Goal: Task Accomplishment & Management: Use online tool/utility

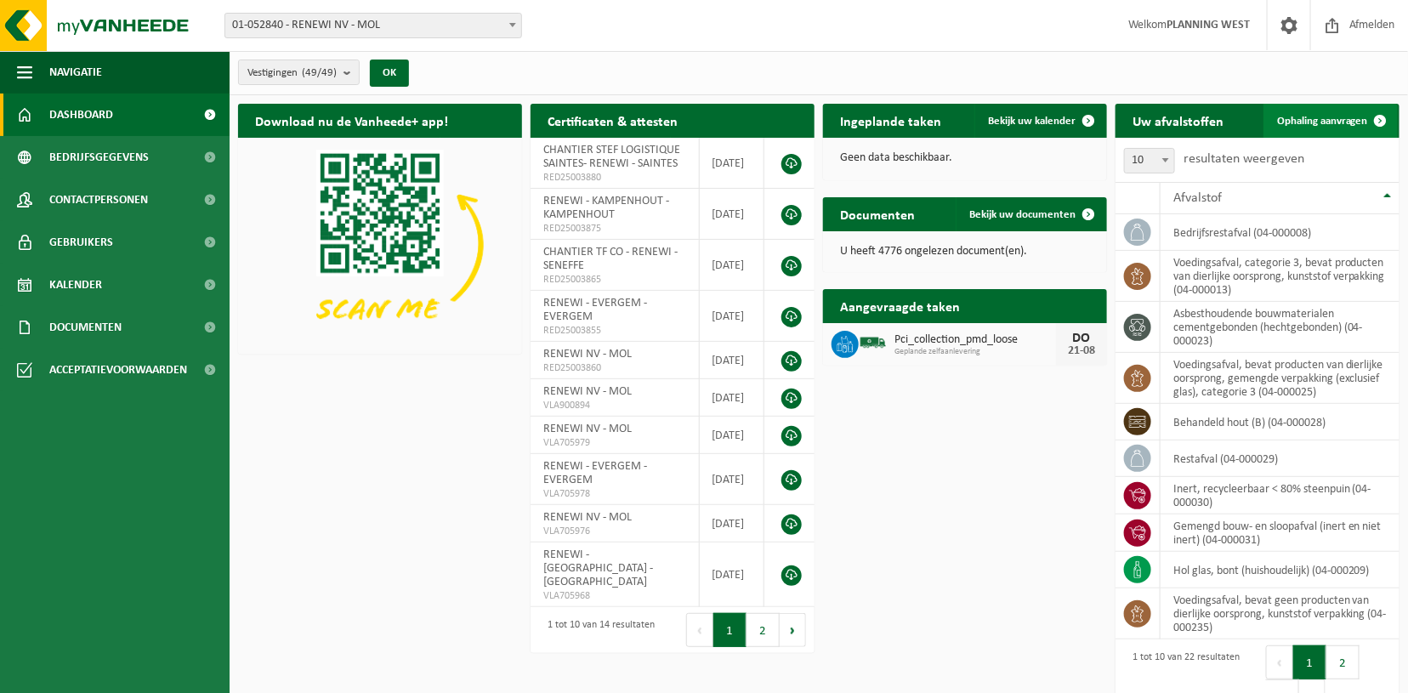
click at [1310, 117] on span "Ophaling aanvragen" at bounding box center [1322, 121] width 91 height 11
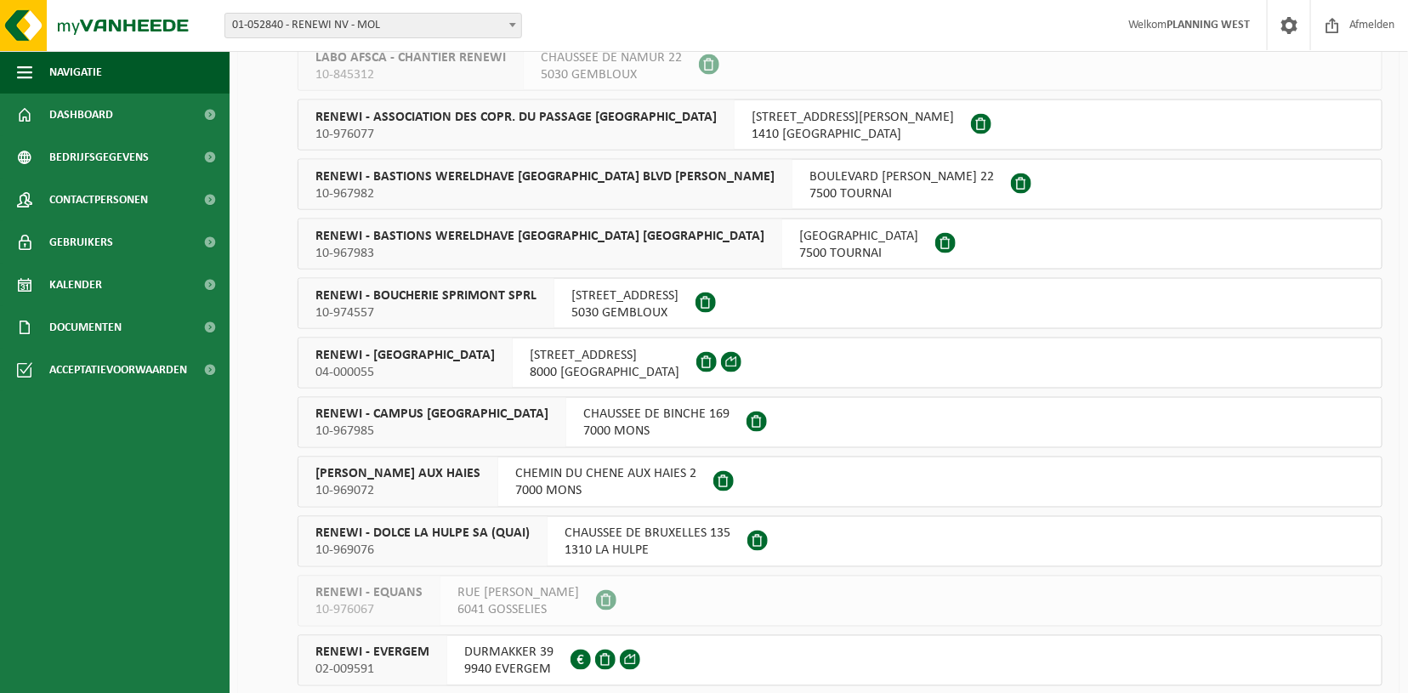
scroll to position [961, 0]
click at [408, 362] on span "04-000055" at bounding box center [405, 370] width 179 height 17
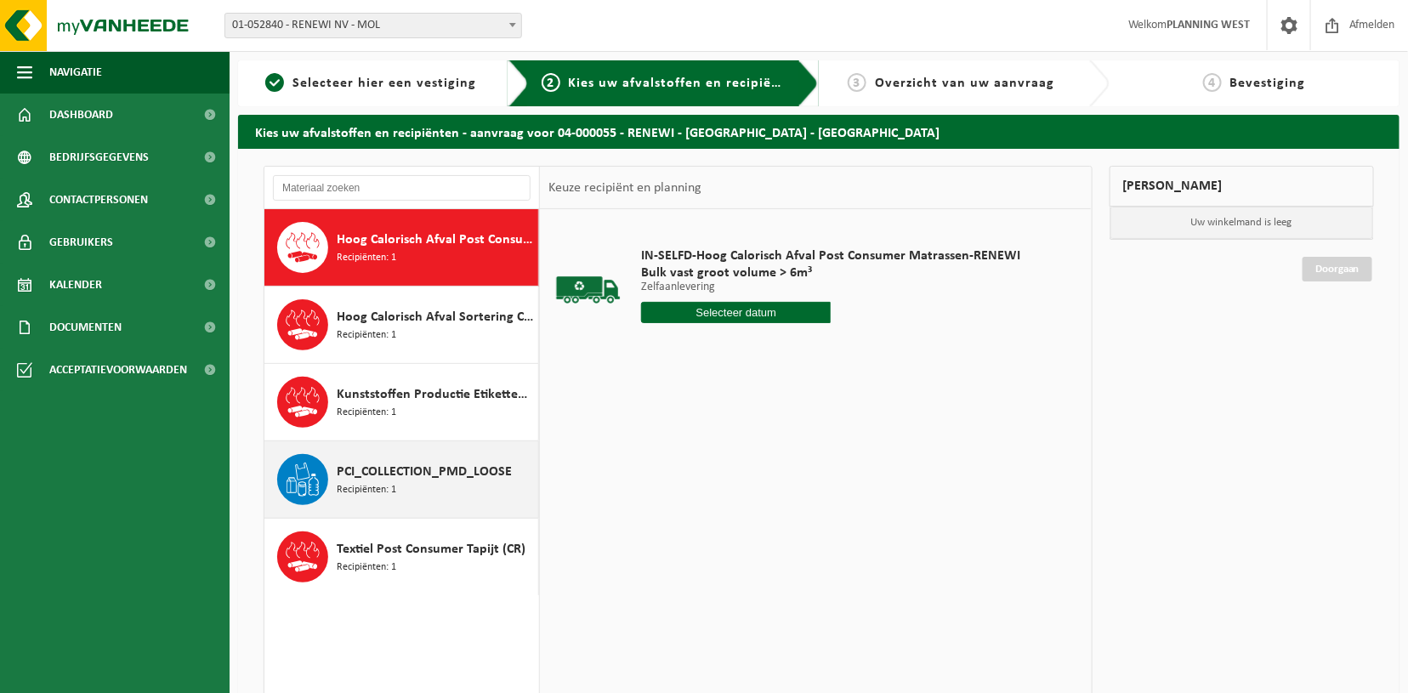
click at [405, 465] on span "PCI_COLLECTION_PMD_LOOSE" at bounding box center [424, 472] width 175 height 20
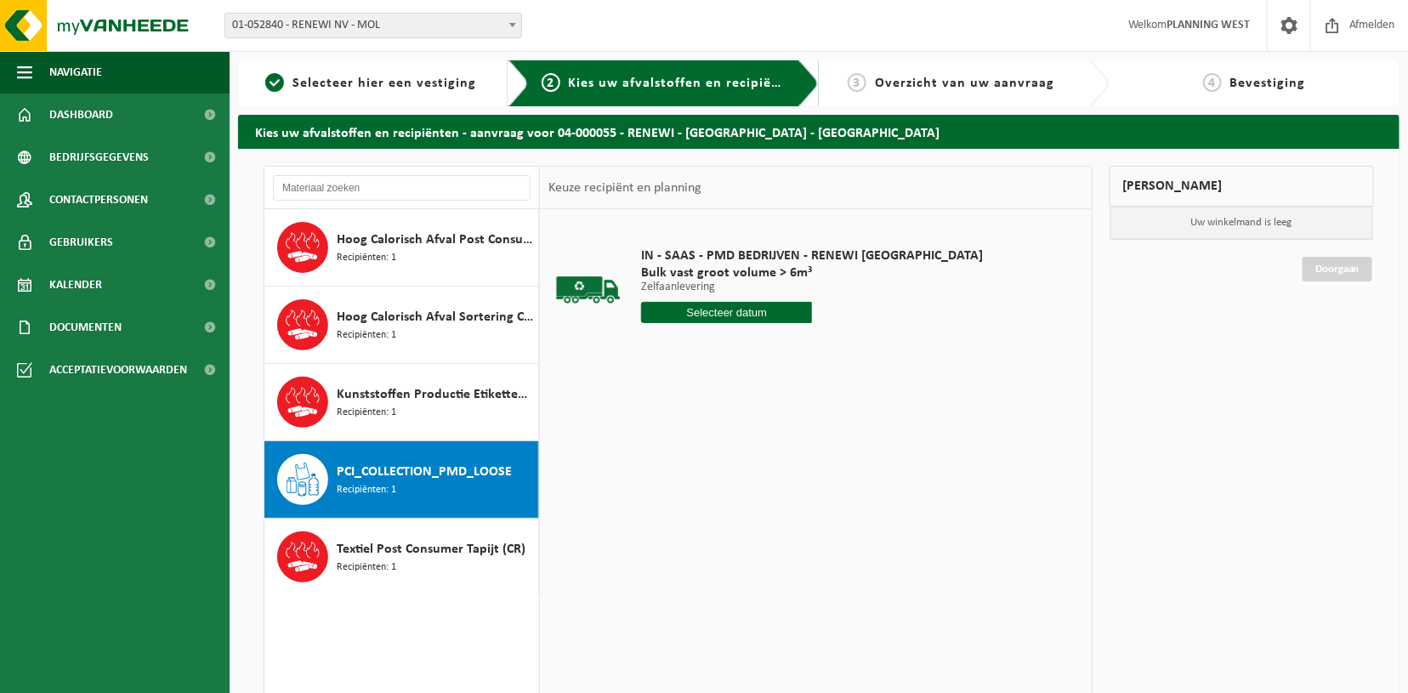
click at [720, 299] on div "IN - SAAS - PMD BEDRIJVEN - RENEWI BRUGGE Bulk vast groot volume > 6m³ Zelfaanl…" at bounding box center [812, 289] width 359 height 118
click at [720, 309] on input "text" at bounding box center [726, 312] width 171 height 21
click at [777, 487] on div "22" at bounding box center [777, 490] width 30 height 27
type input "Van 2025-08-22"
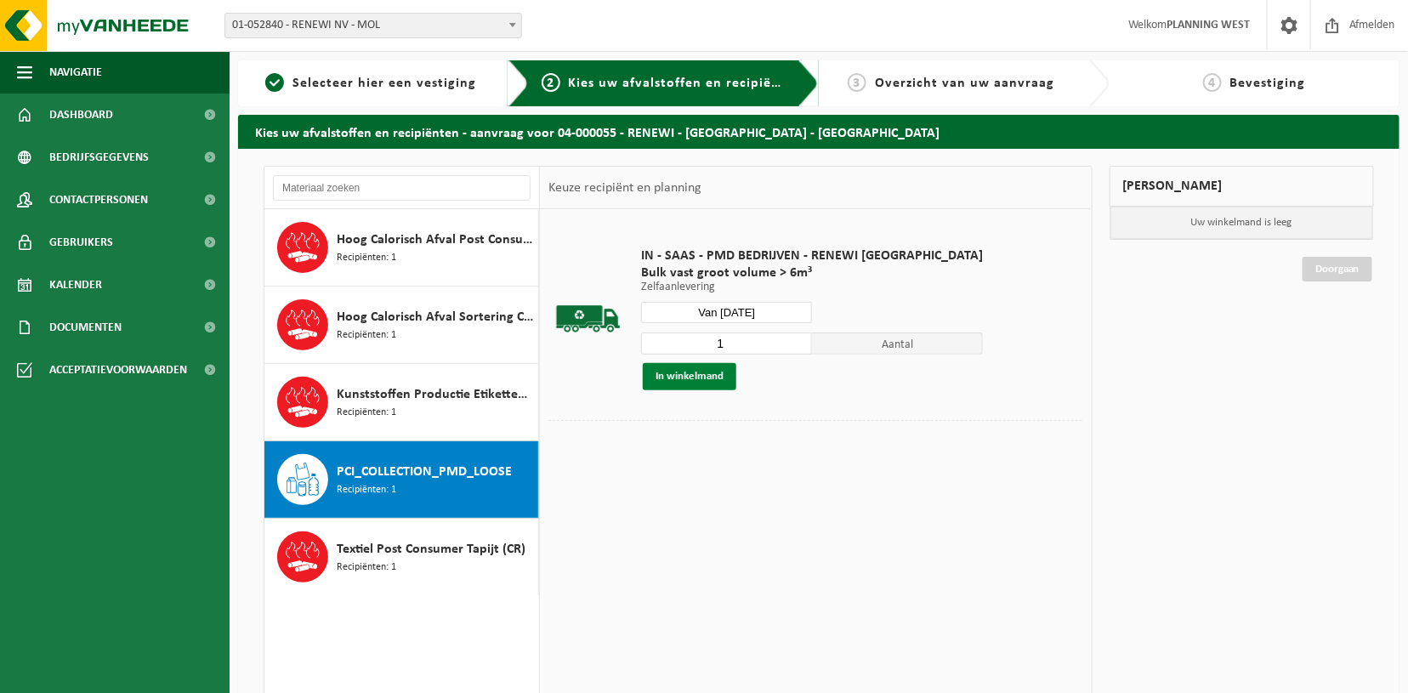
click at [691, 369] on button "In winkelmand" at bounding box center [690, 376] width 94 height 27
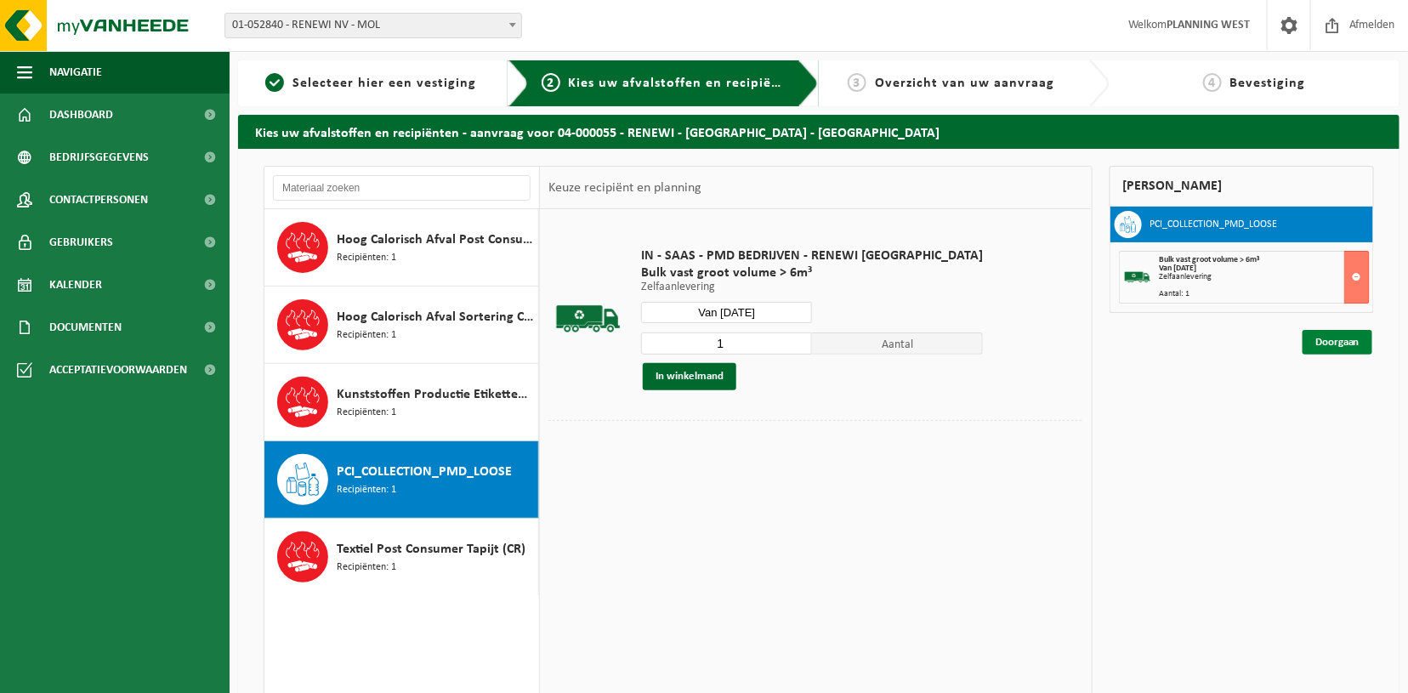
click at [1350, 344] on link "Doorgaan" at bounding box center [1338, 342] width 70 height 25
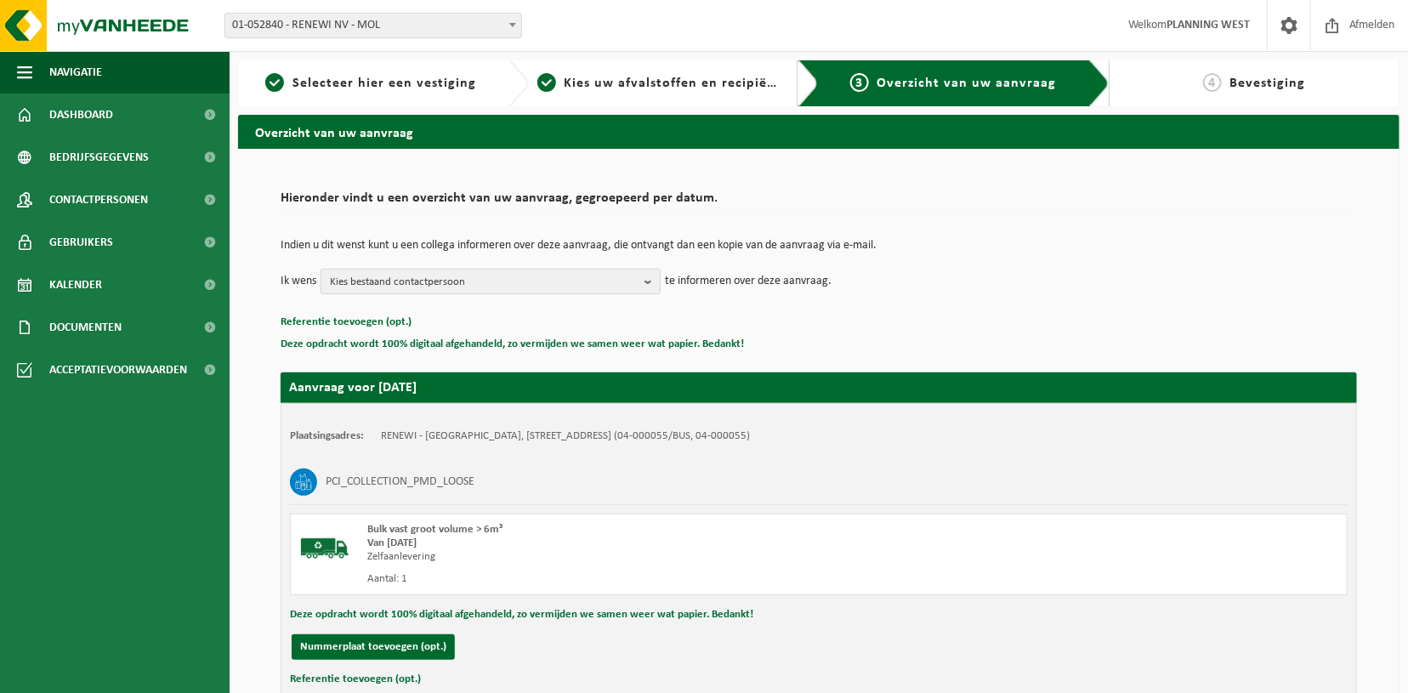
click at [614, 279] on span "Kies bestaand contactpersoon" at bounding box center [484, 283] width 308 height 26
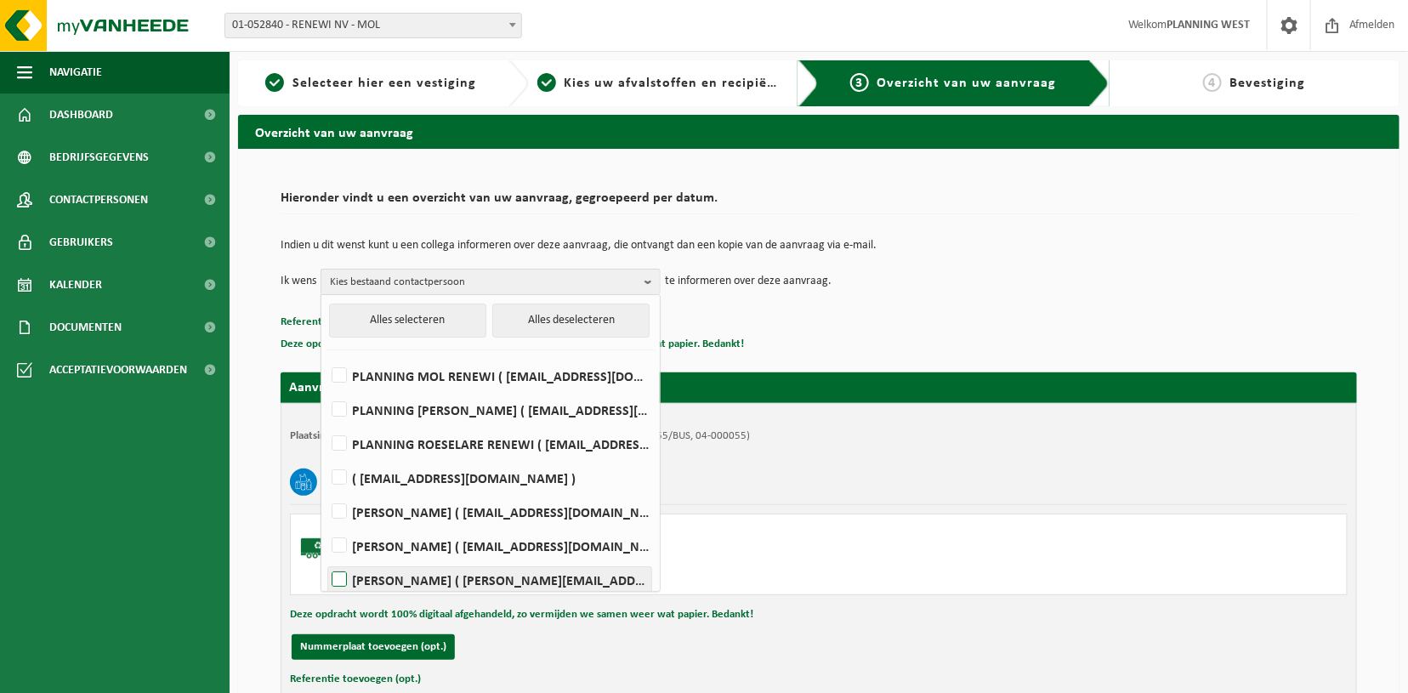
click at [386, 572] on label "NATHALIE CABEKE ( nathalie.cabeke@renewi.com )" at bounding box center [489, 580] width 323 height 26
click at [326, 559] on input "NATHALIE CABEKE ( nathalie.cabeke@renewi.com )" at bounding box center [325, 558] width 1 height 1
checkbox input "true"
click at [825, 486] on div "PCI_COLLECTION_PMD_LOOSE" at bounding box center [819, 482] width 1058 height 44
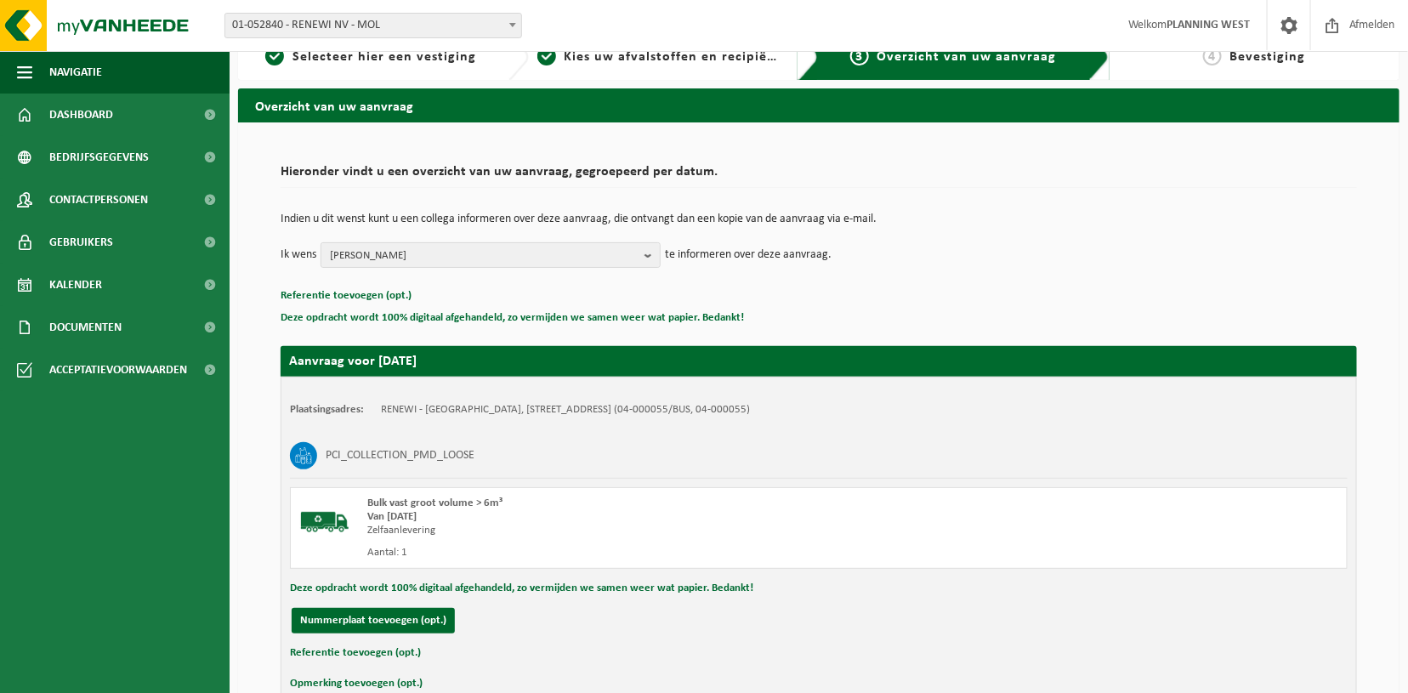
scroll to position [122, 0]
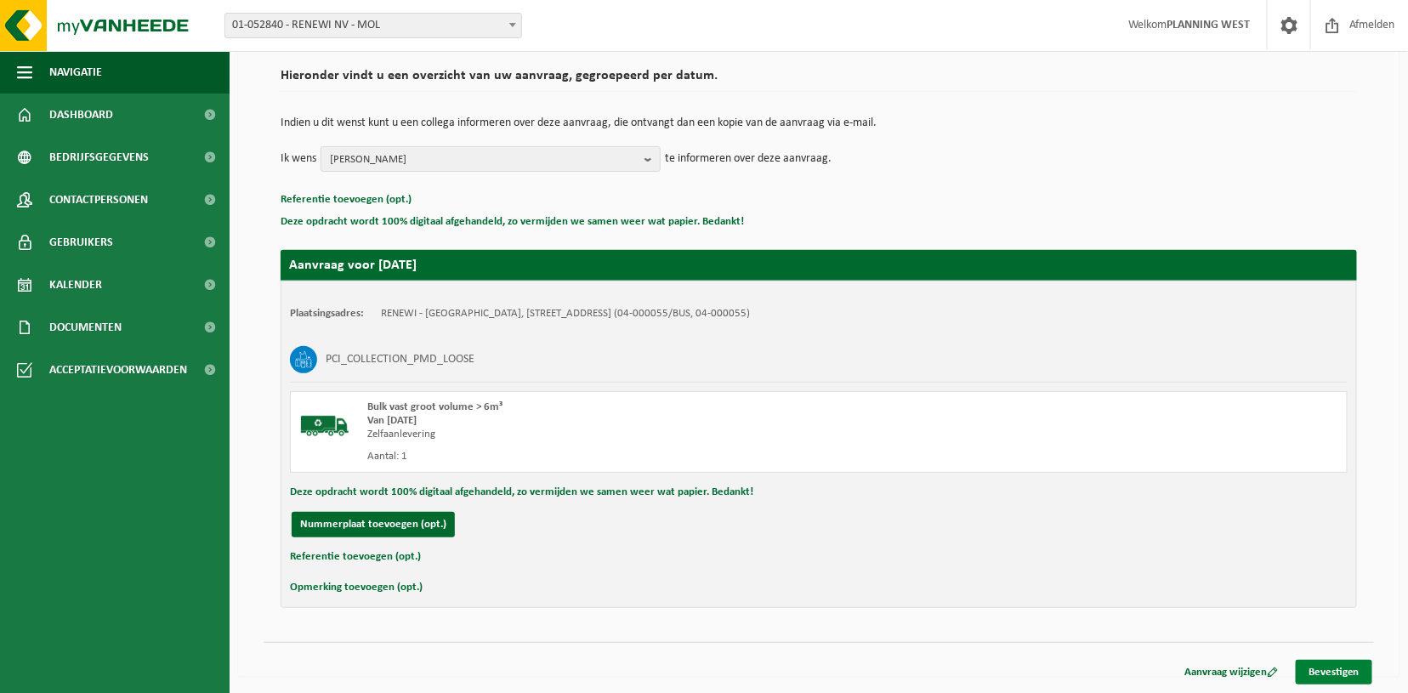
click at [1317, 670] on link "Bevestigen" at bounding box center [1334, 672] width 77 height 25
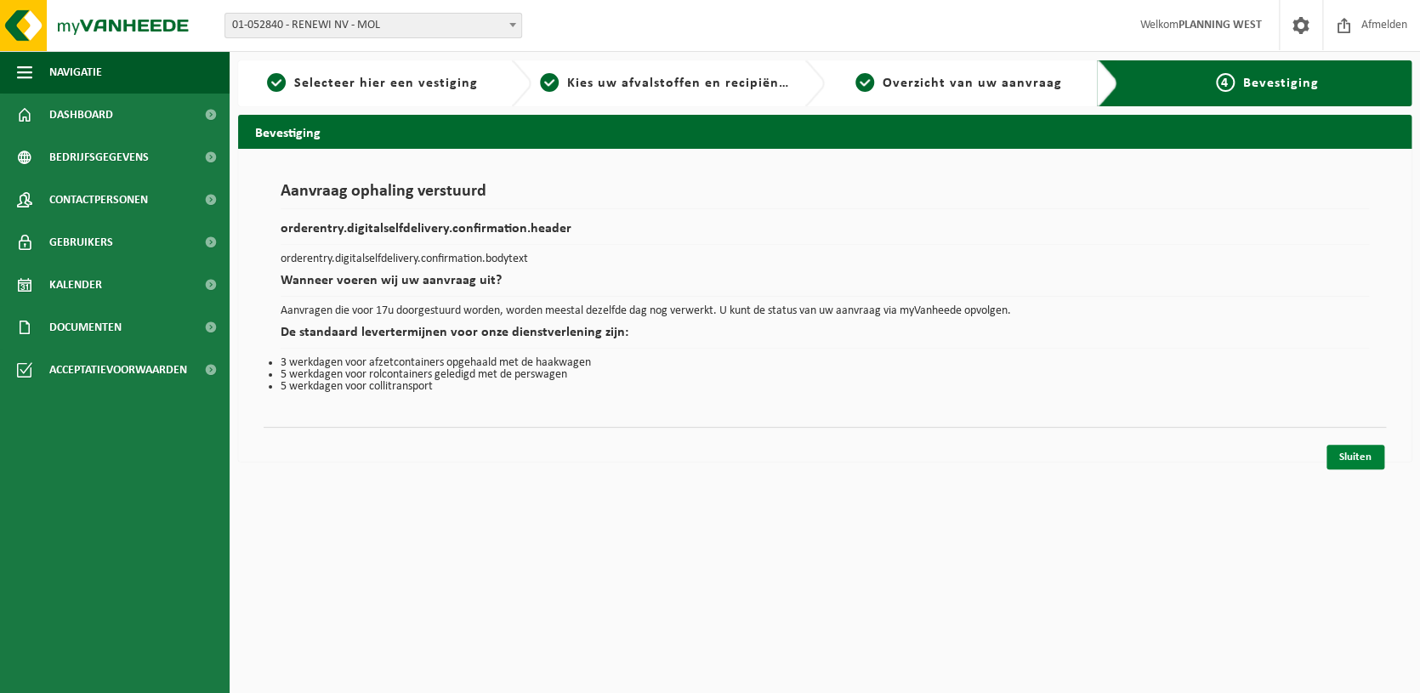
click at [1343, 462] on link "Sluiten" at bounding box center [1356, 457] width 58 height 25
